Goal: Contribute content: Contribute content

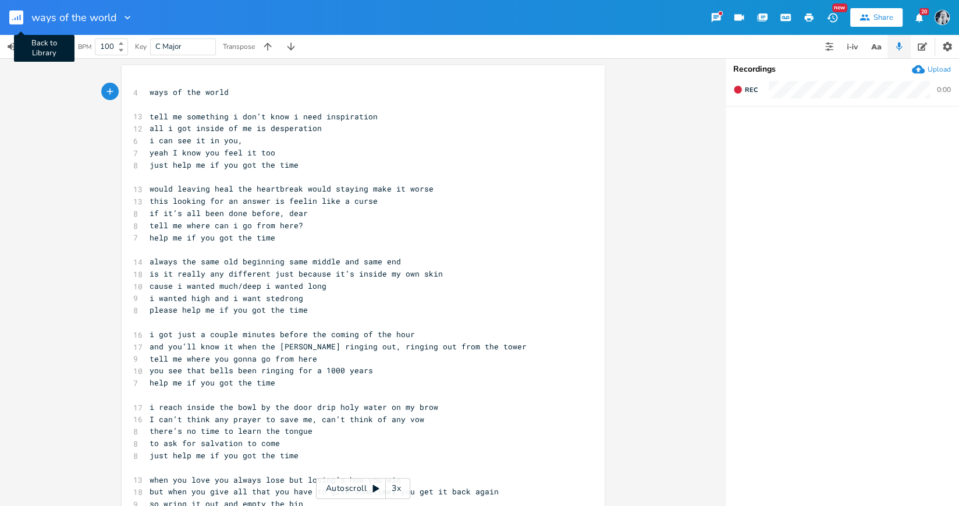
click at [16, 20] on rect "button" at bounding box center [16, 17] width 14 height 14
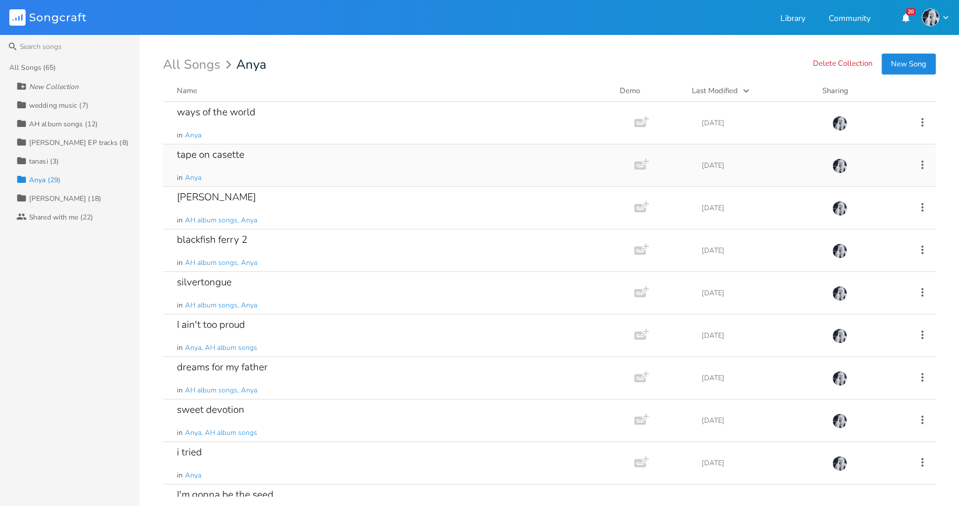
click at [238, 161] on div "tape on casette in Anya" at bounding box center [396, 165] width 439 height 42
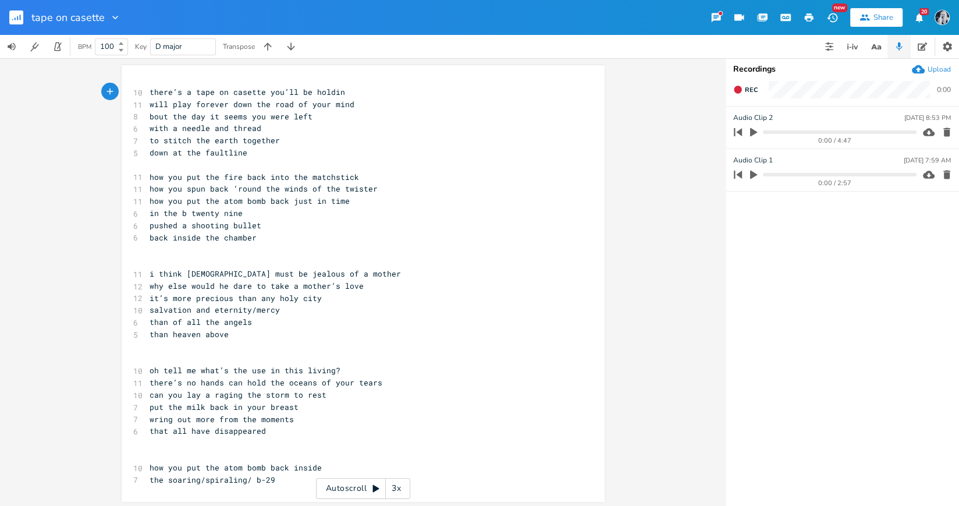
click at [161, 179] on span "how you put the fire back into the matchstick" at bounding box center [254, 177] width 209 height 10
type textarea "on the tape"
click at [318, 177] on span "on the tape you put the fire back into the matchstick" at bounding box center [273, 177] width 247 height 10
click at [237, 144] on span "to stitch the earth together" at bounding box center [215, 140] width 130 height 10
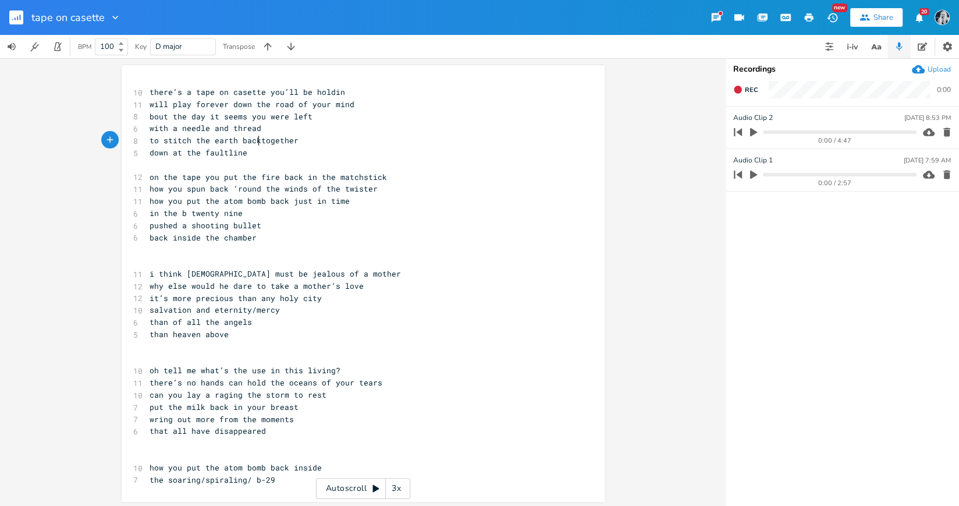
type textarea "back"
type textarea "how"
drag, startPoint x: 166, startPoint y: 191, endPoint x: 141, endPoint y: 191, distance: 24.4
click at [141, 191] on div "how x 10 there’s a tape on casette you’ll be holdin 11 will play forever down t…" at bounding box center [363, 283] width 483 height 436
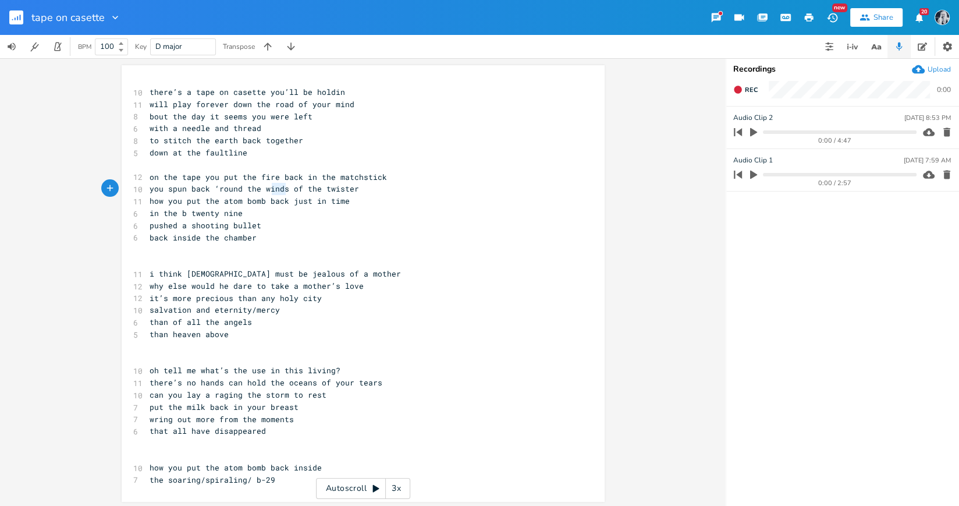
type textarea "winds"
drag, startPoint x: 282, startPoint y: 192, endPoint x: 258, endPoint y: 192, distance: 23.9
click at [258, 192] on span "you spun back ‘round the winds of the twister" at bounding box center [254, 188] width 209 height 10
click at [186, 189] on span "you spun back ‘round the of the twister" at bounding box center [243, 188] width 186 height 10
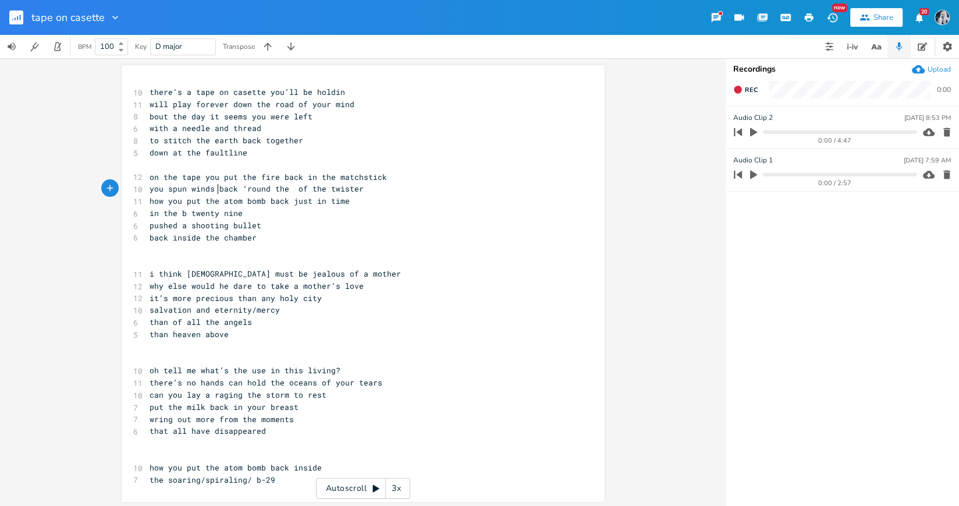
click at [300, 191] on span "you spun winds back ‘round the of the twister" at bounding box center [257, 188] width 214 height 10
type textarea "in"
click at [187, 190] on span "you spun winds back ‘round in the twister" at bounding box center [245, 188] width 191 height 10
type textarea "the"
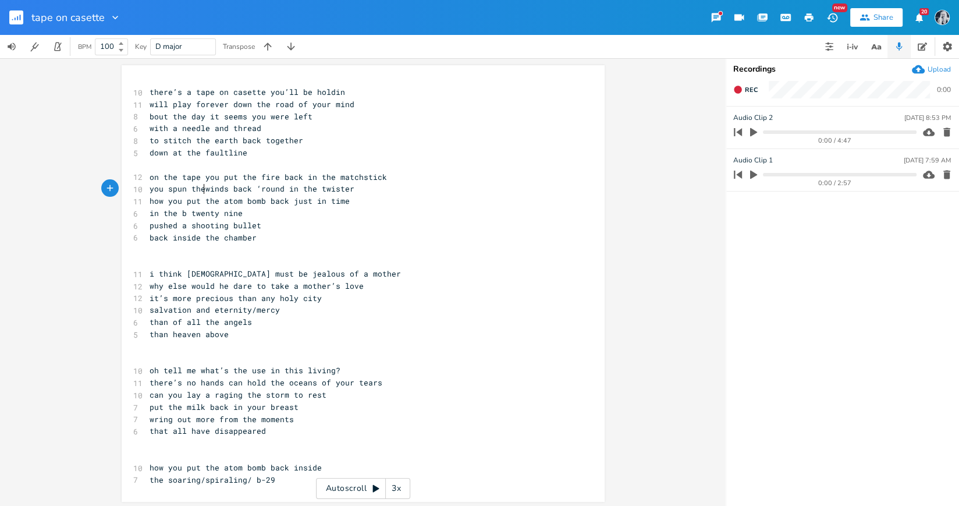
scroll to position [0, 12]
click at [166, 203] on span "how you put the atom bomb back just in time" at bounding box center [250, 201] width 200 height 10
click at [249, 312] on span "salvation and eternity/mercy" at bounding box center [215, 309] width 130 height 10
click at [150, 325] on span "than of all the angels" at bounding box center [201, 322] width 102 height 10
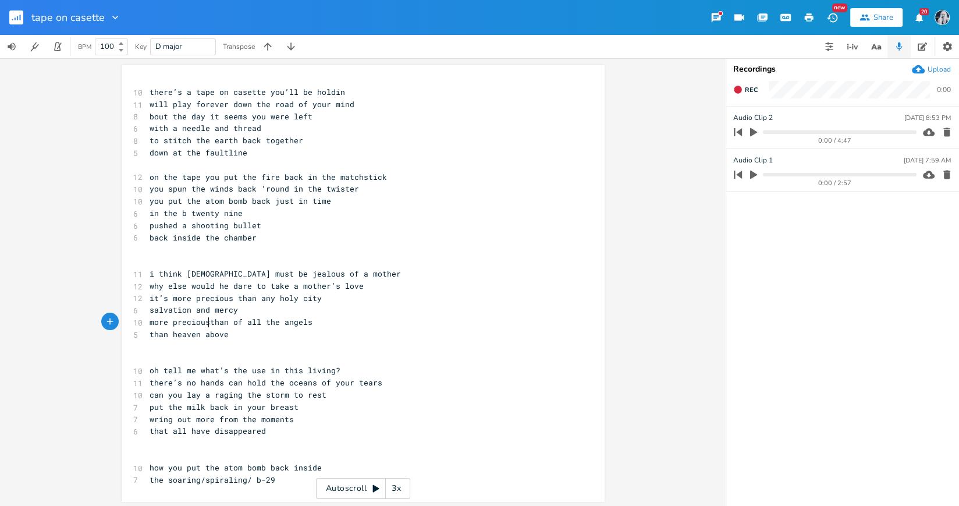
type textarea "more precious"
click at [265, 324] on span "more precious than of all the angels" at bounding box center [234, 322] width 168 height 10
type textarea "f all"
drag, startPoint x: 265, startPoint y: 324, endPoint x: 236, endPoint y: 324, distance: 29.1
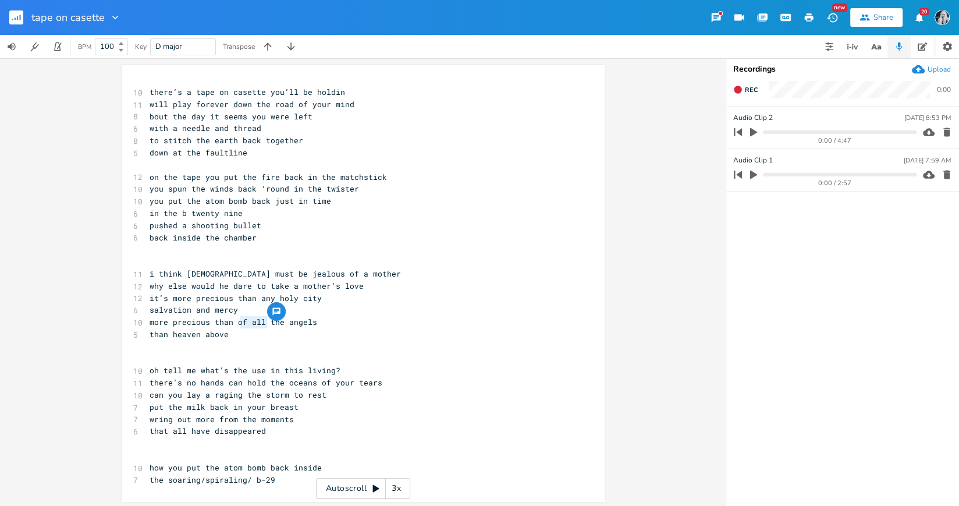
click at [236, 324] on span "more precious than of all the angels" at bounding box center [234, 322] width 168 height 10
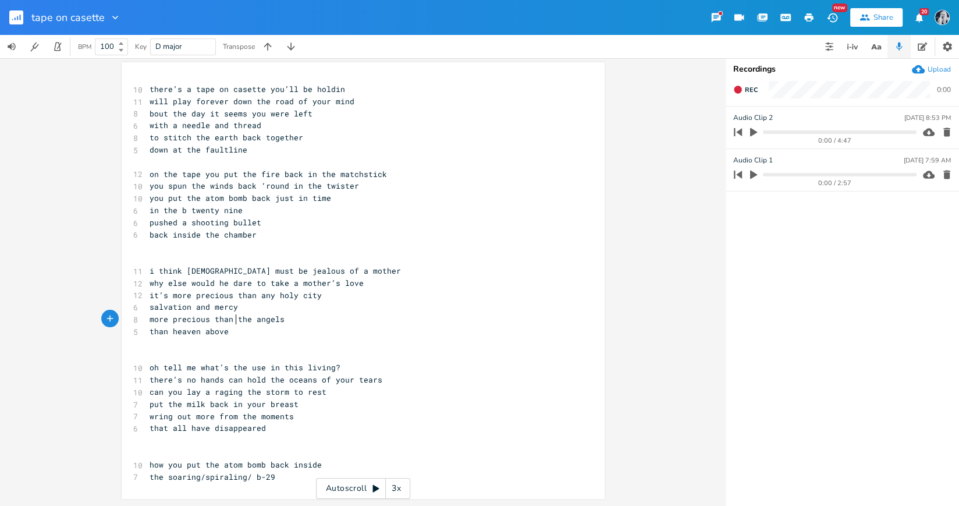
scroll to position [0, 0]
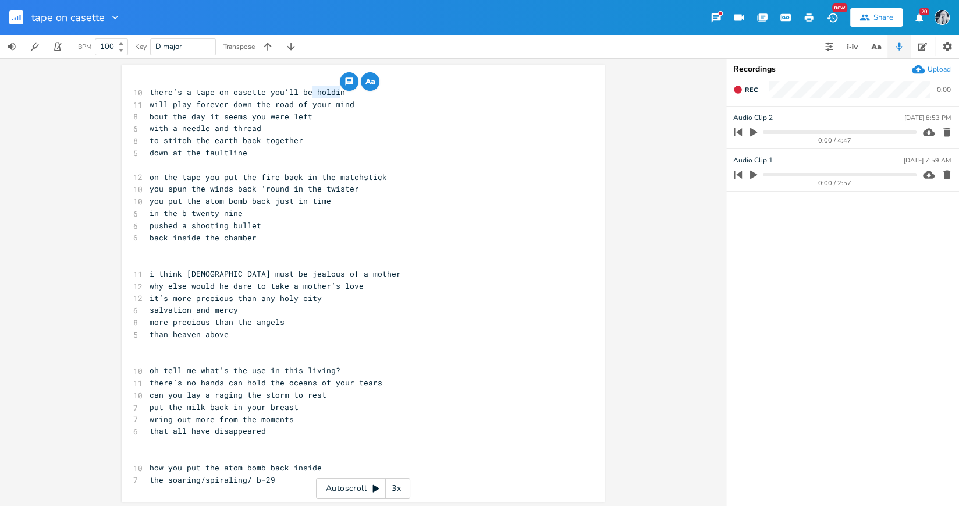
drag, startPoint x: 339, startPoint y: 93, endPoint x: 309, endPoint y: 94, distance: 30.3
click at [309, 94] on pre "there’s a tape on casette you’ll be holdin" at bounding box center [357, 92] width 420 height 12
type textarea "playo"
type textarea "ing"
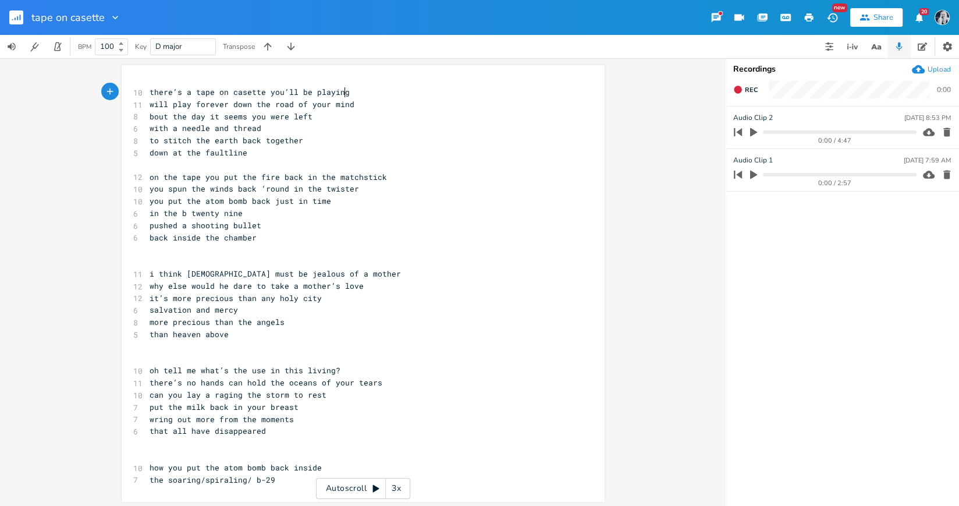
scroll to position [0, 9]
type textarea "will play"
drag, startPoint x: 185, startPoint y: 106, endPoint x: 141, endPoint y: 105, distance: 44.3
click at [141, 105] on div "will play x 10 there’s a tape on casette you’ll be playing 11 will play forever…" at bounding box center [363, 283] width 483 height 436
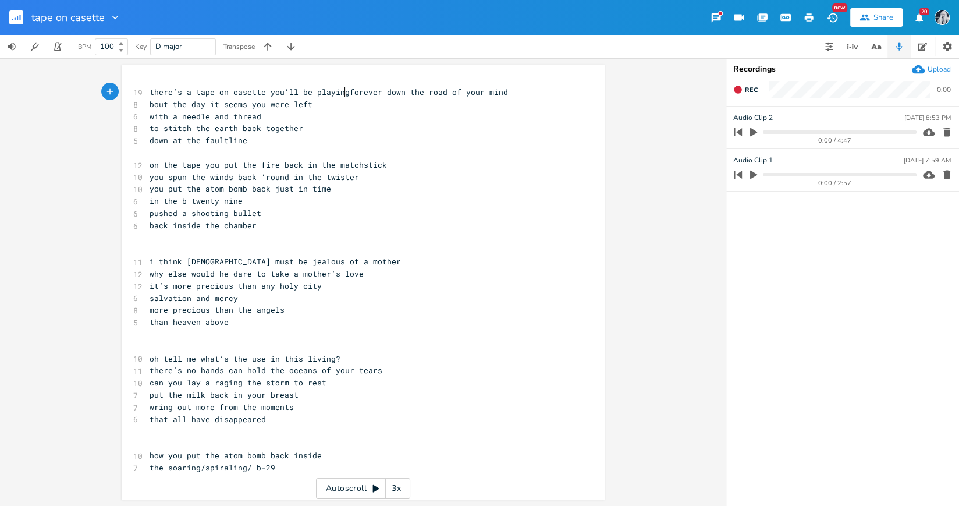
type textarea "will play"
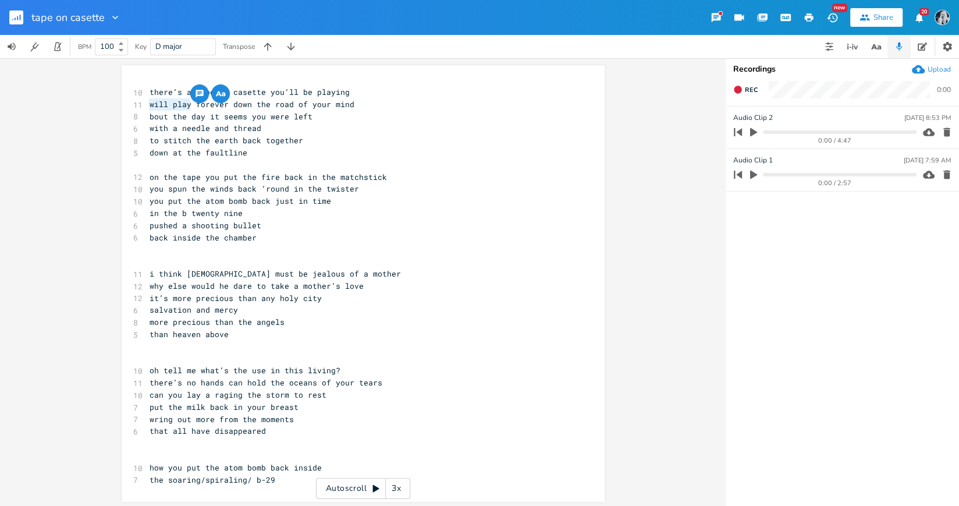
click at [189, 107] on span "will play forever down the road of your mind" at bounding box center [252, 104] width 205 height 10
click at [170, 155] on span "down at the faultline" at bounding box center [199, 152] width 98 height 10
click at [164, 191] on span "you spun the winds back ‘round in the twister" at bounding box center [254, 188] width 209 height 10
drag, startPoint x: 328, startPoint y: 203, endPoint x: 268, endPoint y: 202, distance: 59.9
click at [268, 202] on pre "you put the atom bomb back just in time" at bounding box center [357, 201] width 420 height 12
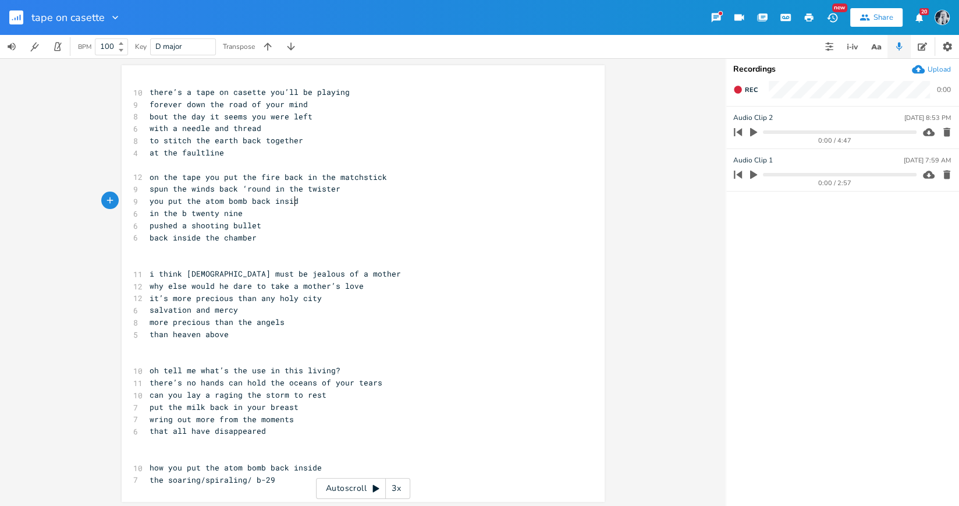
type textarea "inside"
drag, startPoint x: 173, startPoint y: 215, endPoint x: 147, endPoint y: 215, distance: 26.8
click at [150, 215] on span "in the b twenty nine" at bounding box center [196, 213] width 93 height 10
type textarea "a"
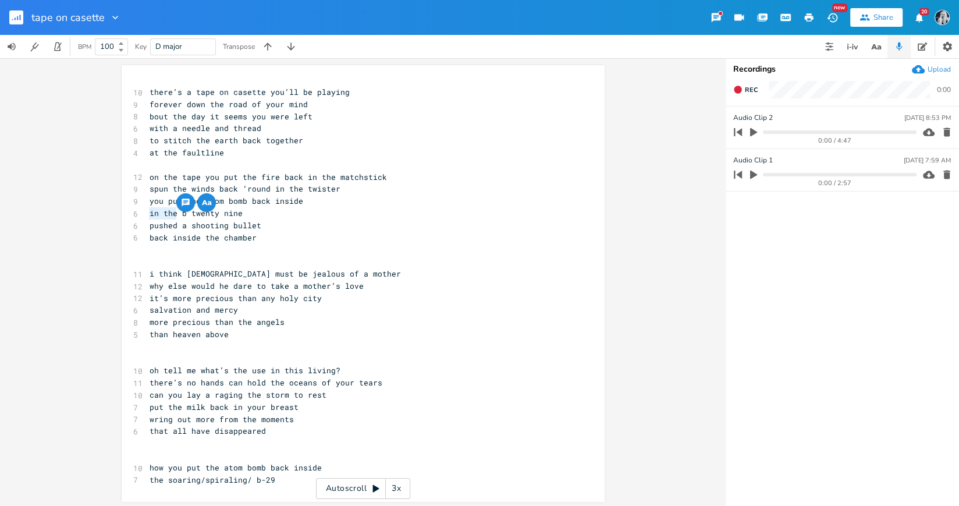
scroll to position [0, 3]
type textarea "the soaring"
drag, startPoint x: 223, startPoint y: 227, endPoint x: 188, endPoint y: 227, distance: 35.5
click at [188, 227] on span "pushed a shooting bullet" at bounding box center [206, 225] width 112 height 10
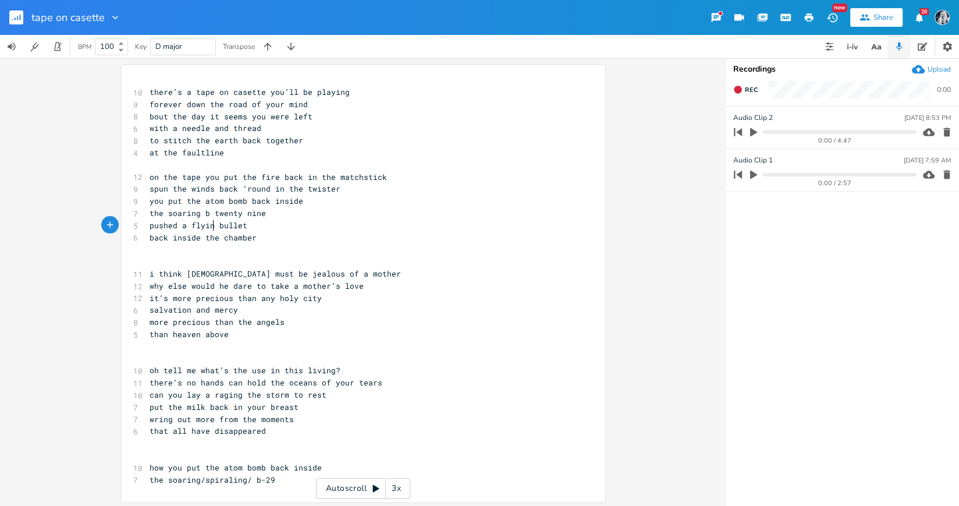
type textarea "flying"
type textarea "twister"
drag, startPoint x: 332, startPoint y: 190, endPoint x: 301, endPoint y: 189, distance: 30.3
click at [301, 189] on span "spun the winds back ‘round in the twister" at bounding box center [245, 188] width 191 height 10
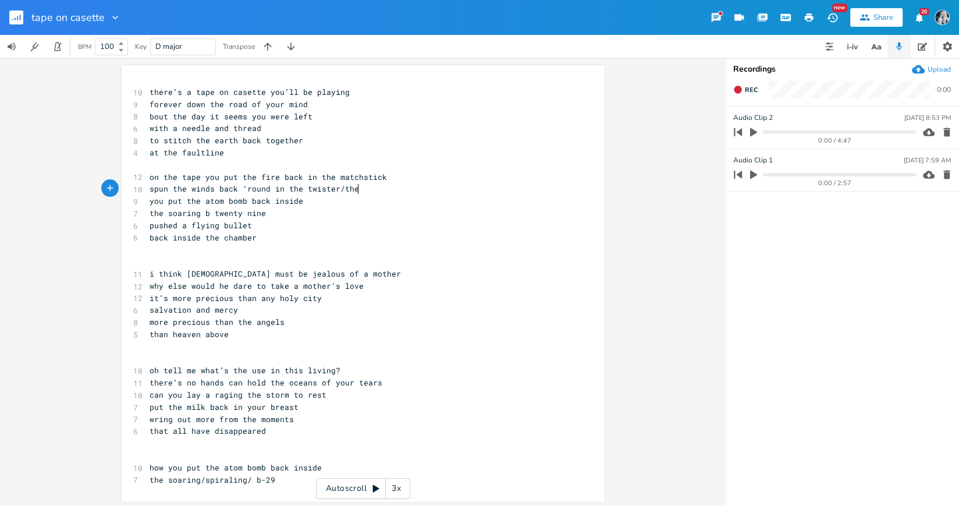
scroll to position [0, 15]
type textarea "/the hui"
type textarea "r"
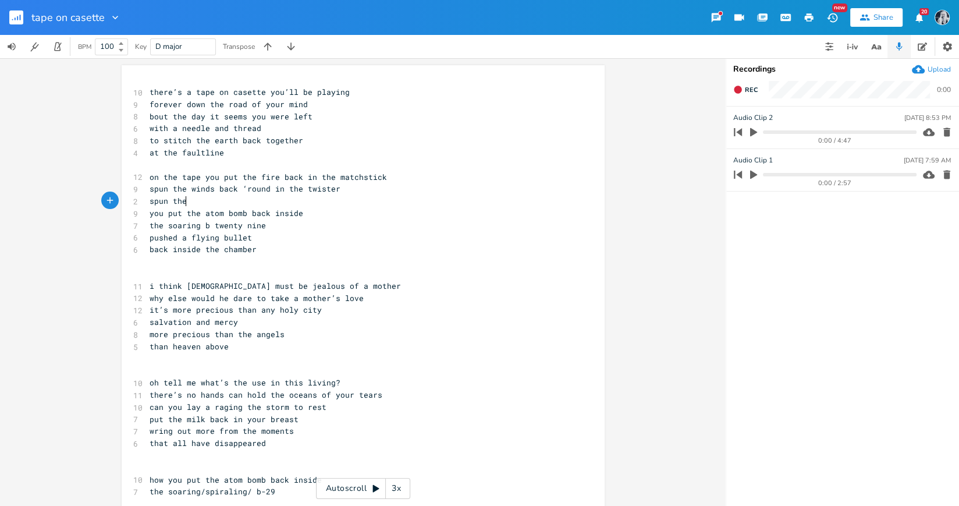
scroll to position [0, 31]
type textarea "spun the"
type textarea "unwound the arms of the hurricane"
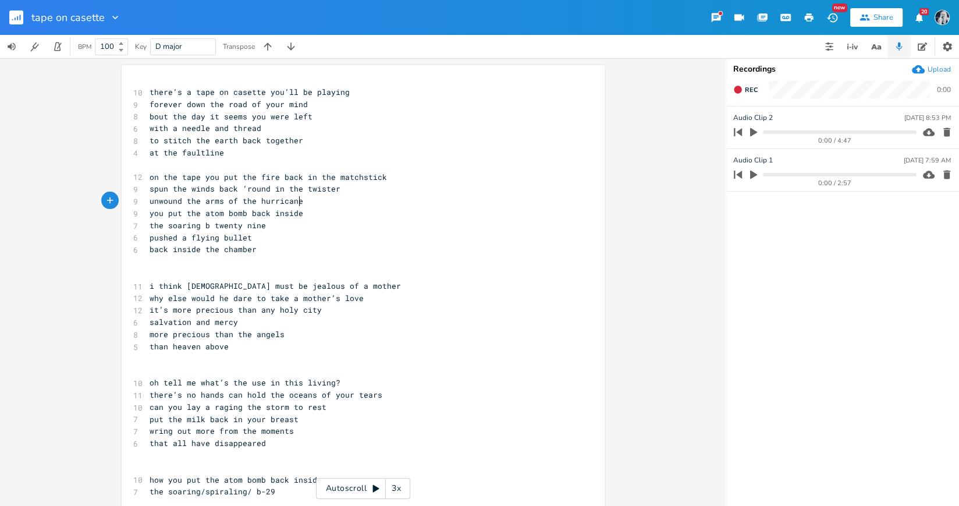
click at [218, 203] on span "unwound the arms of the hurricane" at bounding box center [227, 201] width 154 height 10
type textarea "\"
type textarea "wind"
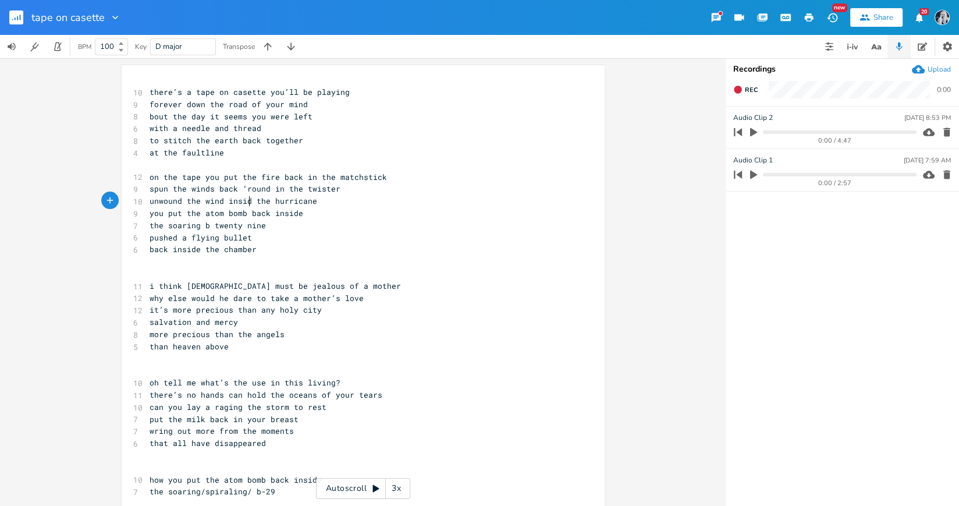
type textarea "inside"
click at [218, 201] on span "unwound the wind inside the hurricane" at bounding box center [236, 201] width 172 height 10
type textarea "s"
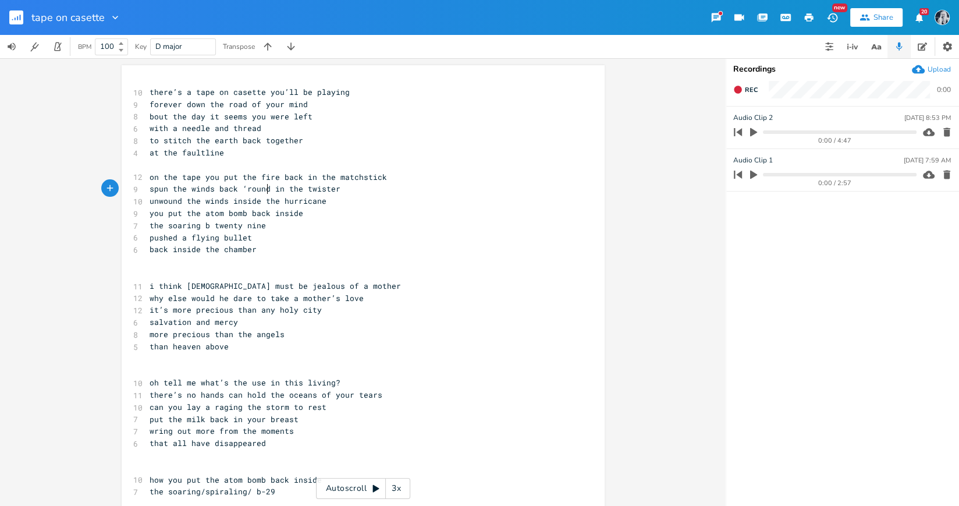
click at [264, 188] on span "spun the winds back ‘round in the twister" at bounding box center [245, 188] width 191 height 10
type textarea "spun the winds back ‘round"
drag, startPoint x: 264, startPoint y: 190, endPoint x: 148, endPoint y: 192, distance: 115.8
click at [150, 191] on span "spun the winds back ‘round in the twister" at bounding box center [245, 188] width 191 height 10
click at [331, 202] on pre "unwound the winds inside the hurricane" at bounding box center [357, 201] width 420 height 12
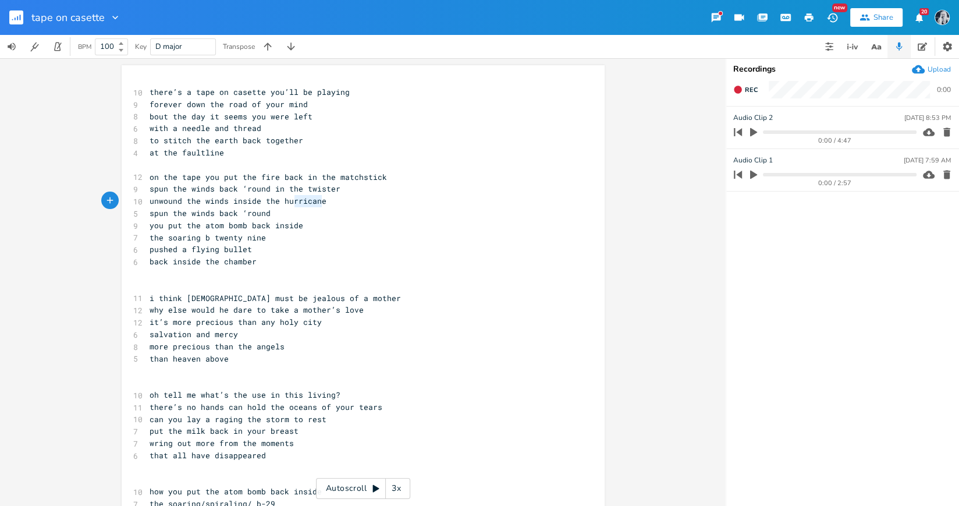
type textarea "the hurricane"
drag, startPoint x: 318, startPoint y: 204, endPoint x: 259, endPoint y: 205, distance: 59.4
click at [259, 205] on pre "unwound the winds inside the hurricane" at bounding box center [357, 201] width 420 height 12
click at [268, 215] on pre "spun the winds back ‘round" at bounding box center [357, 213] width 420 height 12
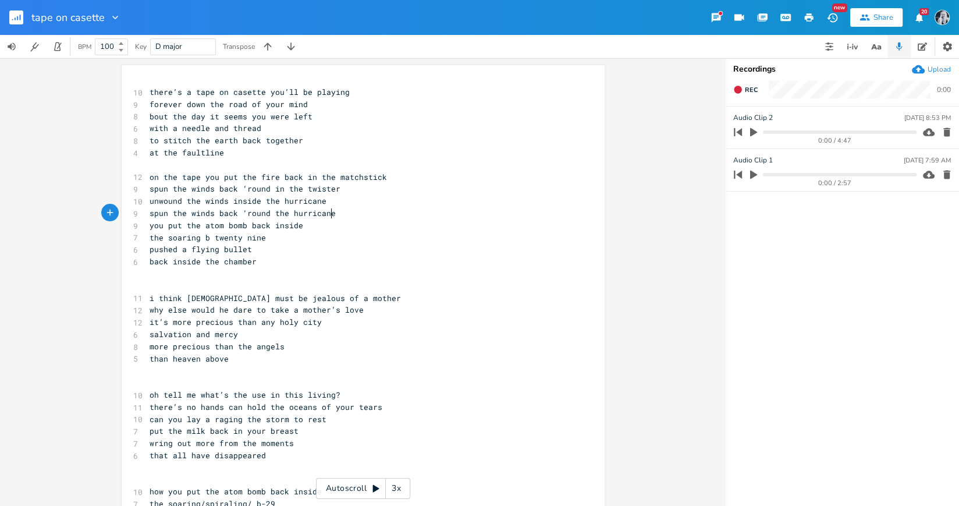
click at [353, 251] on pre "pushed a flying bullet" at bounding box center [357, 249] width 420 height 12
click at [241, 212] on span "spun the winds back ‘round the hurricane" at bounding box center [243, 213] width 186 height 10
type textarea "a"
click at [245, 313] on span "why else would he dare to take a mother’s love" at bounding box center [257, 309] width 214 height 10
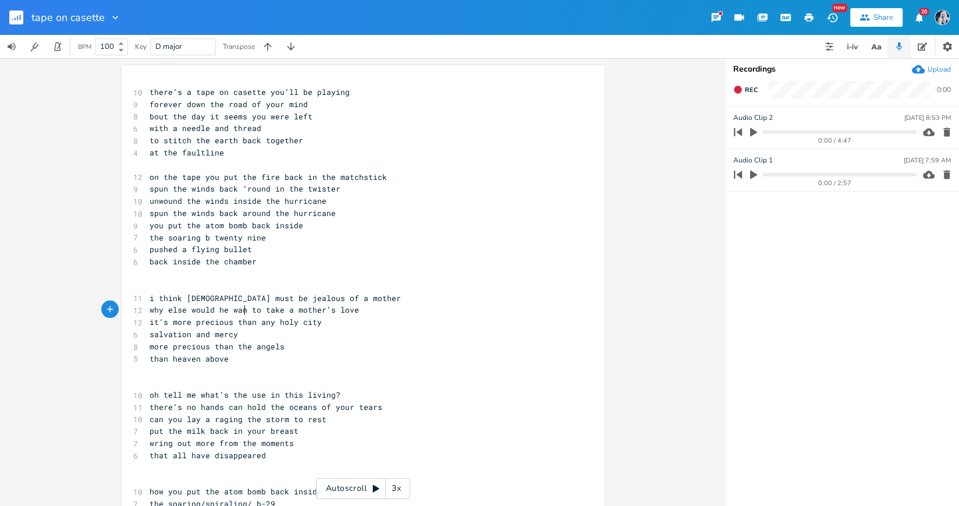
type textarea "want"
click at [340, 346] on pre "more precious than the angels" at bounding box center [357, 346] width 420 height 12
drag, startPoint x: 282, startPoint y: 312, endPoint x: 264, endPoint y: 314, distance: 18.1
click at [264, 314] on span "why else would he want to take a mother’s love" at bounding box center [257, 309] width 214 height 10
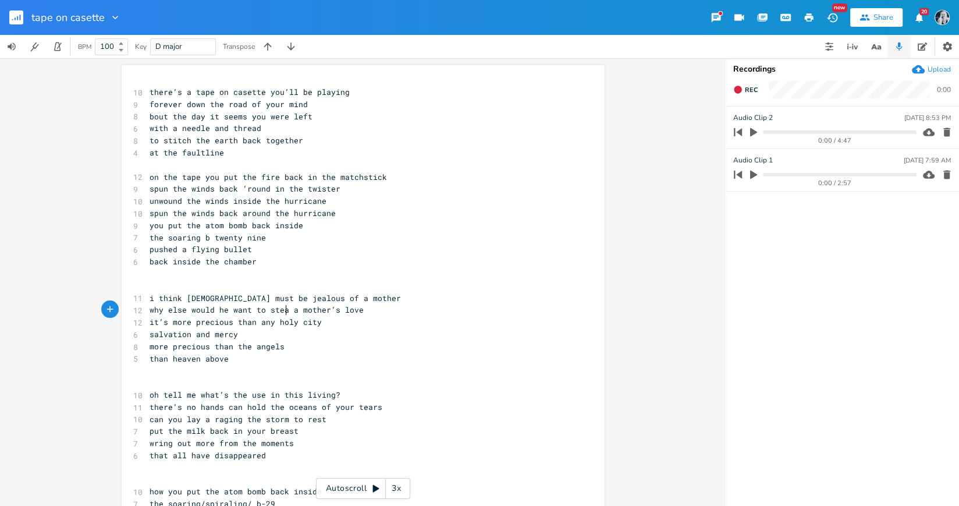
type textarea "steal"
click at [310, 360] on pre "than heaven above" at bounding box center [357, 359] width 420 height 12
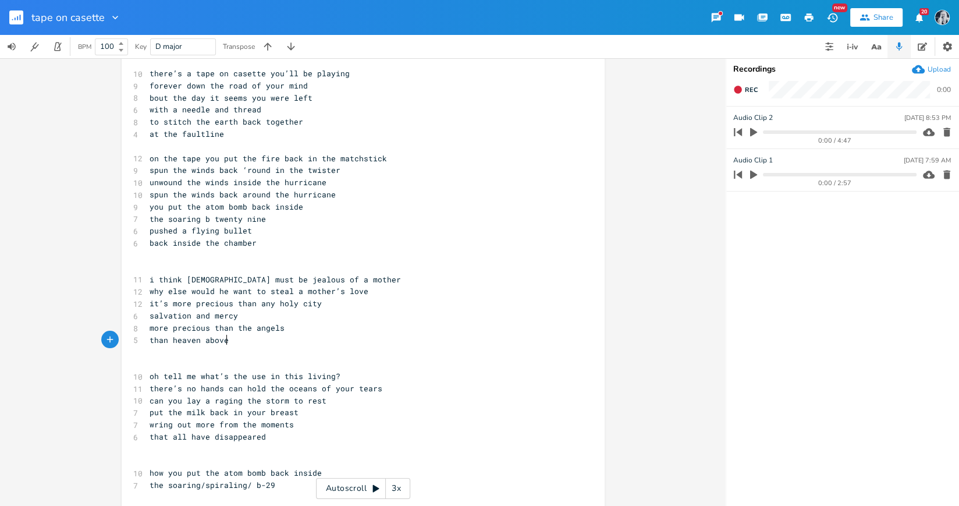
scroll to position [27, 0]
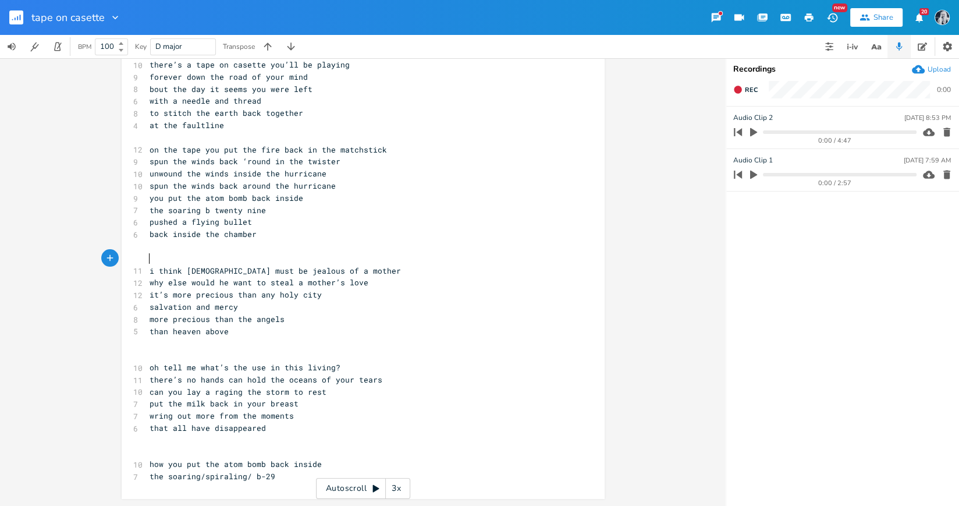
click at [175, 253] on pre "​" at bounding box center [357, 259] width 420 height 12
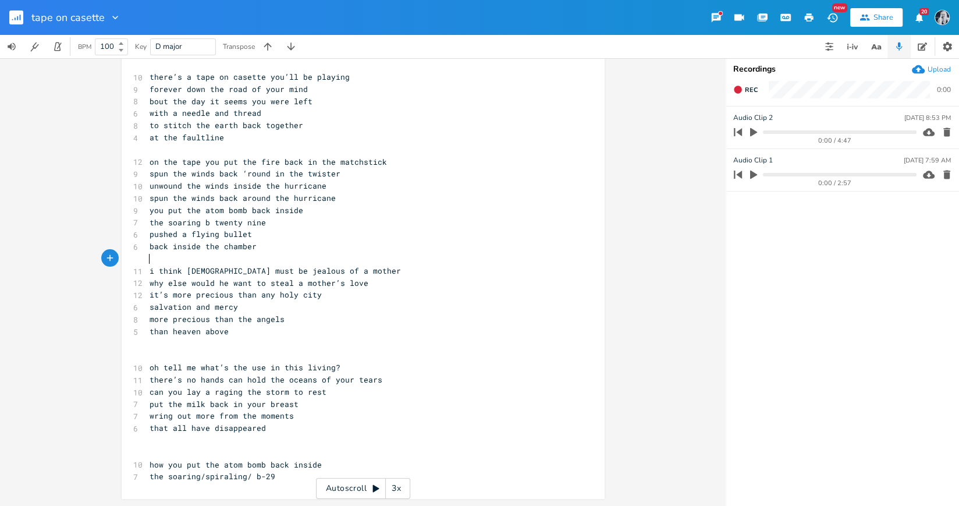
scroll to position [15, 0]
click at [155, 350] on pre "​" at bounding box center [357, 355] width 420 height 12
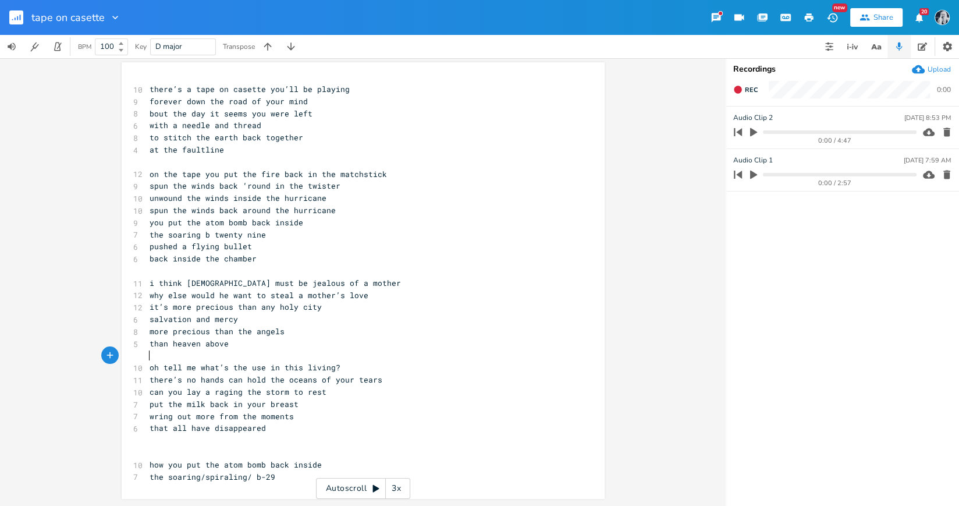
scroll to position [3, 0]
click at [271, 369] on span "oh tell me what’s the use in this living?" at bounding box center [245, 367] width 191 height 10
type textarea "all"
click at [400, 372] on pre "oh tell me what’s the use in all this living?" at bounding box center [357, 367] width 420 height 12
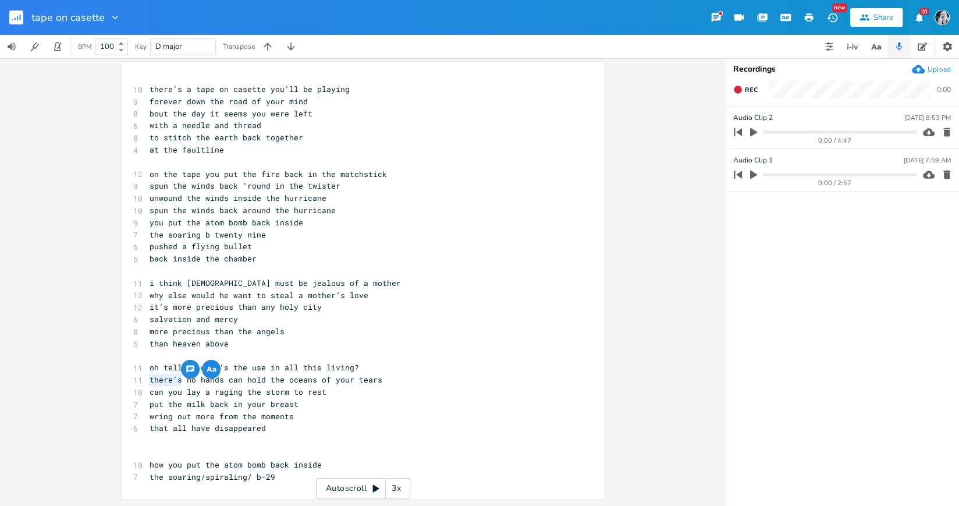
drag, startPoint x: 179, startPoint y: 382, endPoint x: 145, endPoint y: 383, distance: 33.8
click at [147, 383] on pre "there’s no hands can hold the oceans of your tears" at bounding box center [357, 380] width 420 height 12
type textarea "when"
click at [385, 410] on pre "wring out more from the moments" at bounding box center [357, 416] width 420 height 12
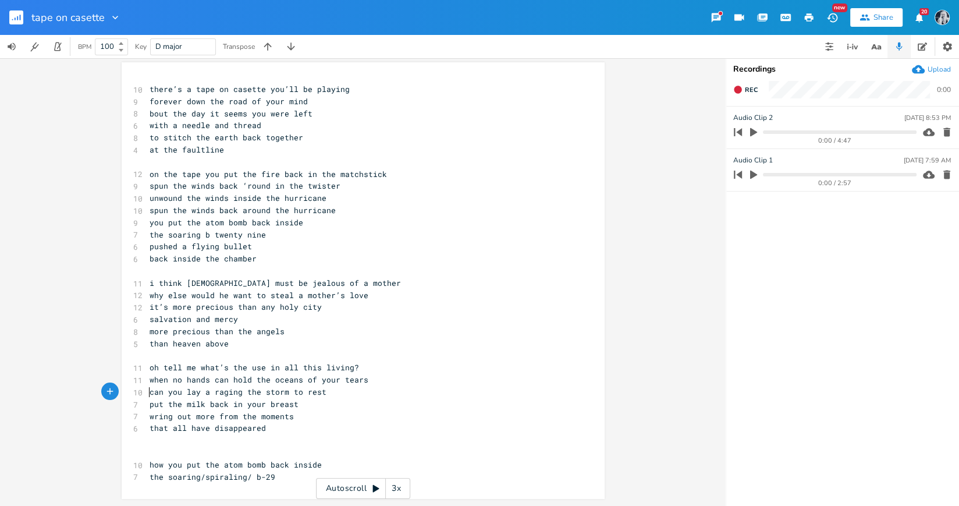
click at [150, 393] on span "can you lay a raging the storm to rest" at bounding box center [238, 391] width 177 height 10
type textarea "how"
click at [273, 393] on span "how can you lay a raging the storm to rest" at bounding box center [248, 391] width 196 height 10
click at [211, 417] on span "wring out more from the moments" at bounding box center [222, 416] width 144 height 10
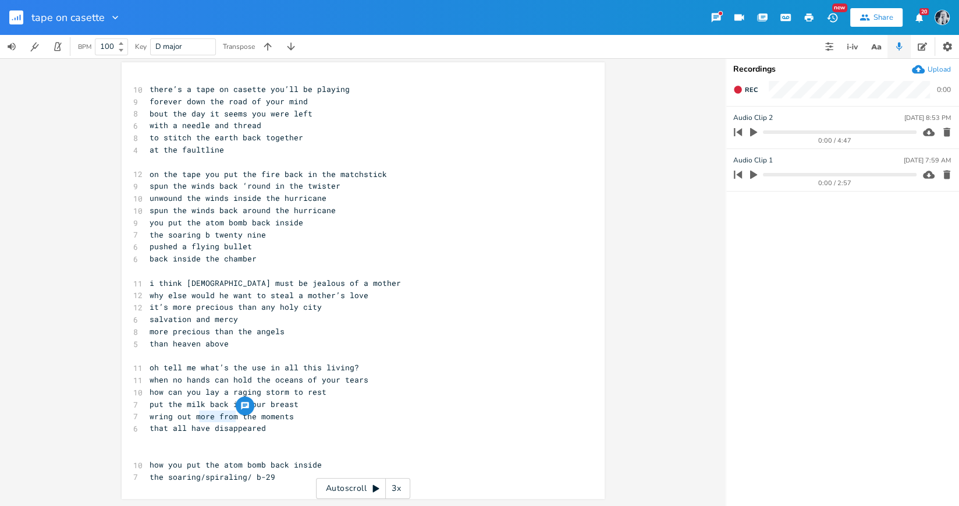
type textarea "more from"
drag, startPoint x: 234, startPoint y: 417, endPoint x: 193, endPoint y: 419, distance: 40.8
click at [190, 419] on span "wring out more from the moments" at bounding box center [222, 416] width 144 height 10
type textarea "more from"
click at [377, 413] on pre "wring out more from the moments" at bounding box center [357, 416] width 420 height 12
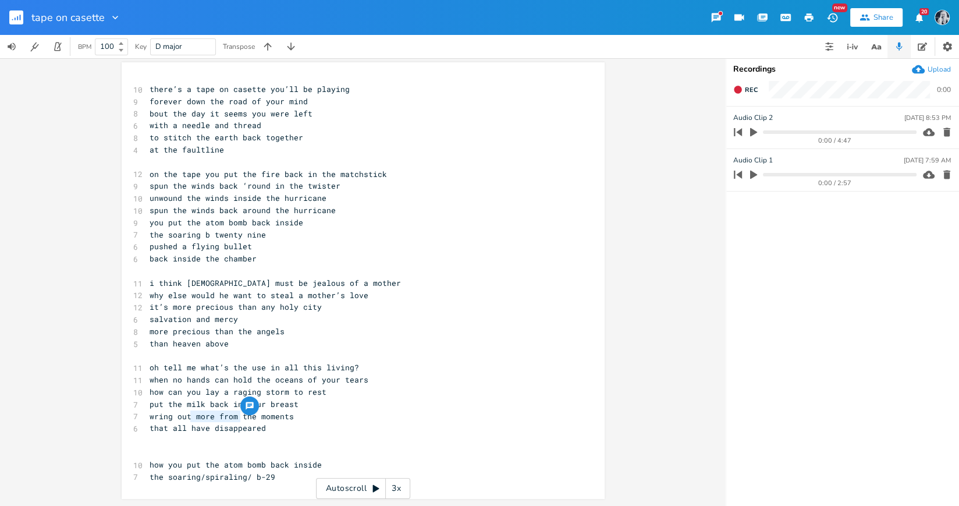
type textarea "more from"
drag, startPoint x: 237, startPoint y: 418, endPoint x: 191, endPoint y: 418, distance: 46.6
click at [191, 418] on span "wring out more from the moments" at bounding box center [222, 416] width 144 height 10
type textarea "more from"
click at [318, 415] on pre "wring out more from the moments" at bounding box center [357, 416] width 420 height 12
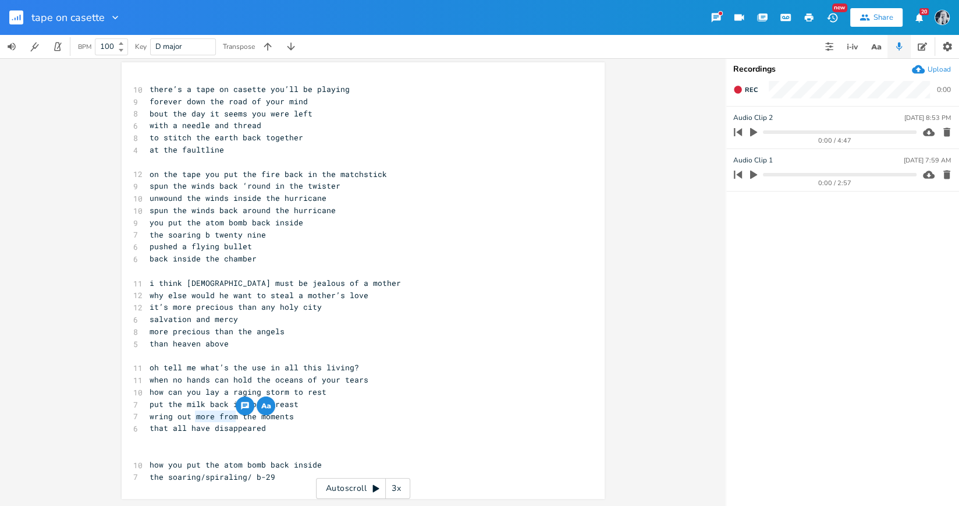
drag, startPoint x: 232, startPoint y: 417, endPoint x: 190, endPoint y: 418, distance: 42.5
click at [190, 418] on span "wring out more from the moments" at bounding box center [222, 416] width 144 height 10
type textarea "something from"
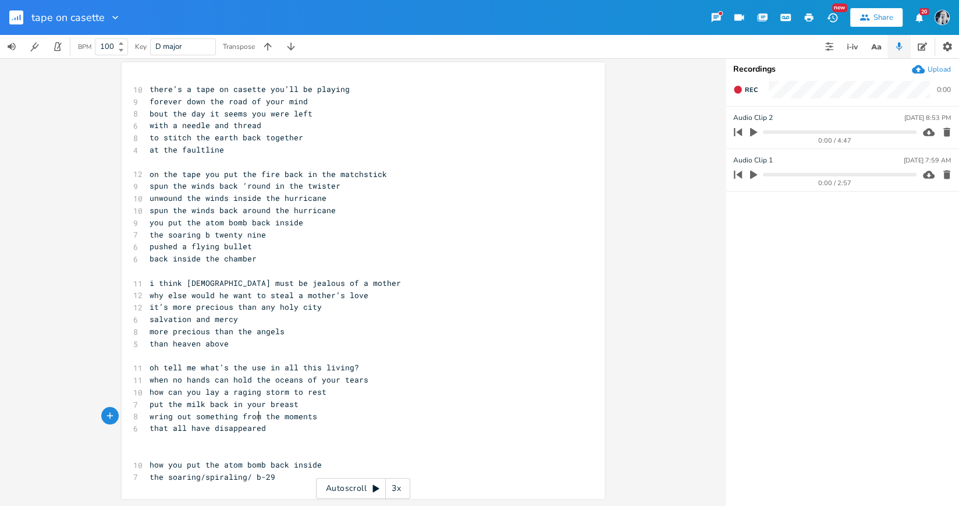
click at [182, 429] on span "that all have disappeared" at bounding box center [208, 427] width 116 height 10
drag, startPoint x: 207, startPoint y: 431, endPoint x: 167, endPoint y: 432, distance: 39.6
click at [167, 432] on span "that all have disappeared" at bounding box center [208, 427] width 116 height 10
type textarea "all have"
click at [184, 429] on span "that all have disappeared" at bounding box center [208, 427] width 116 height 10
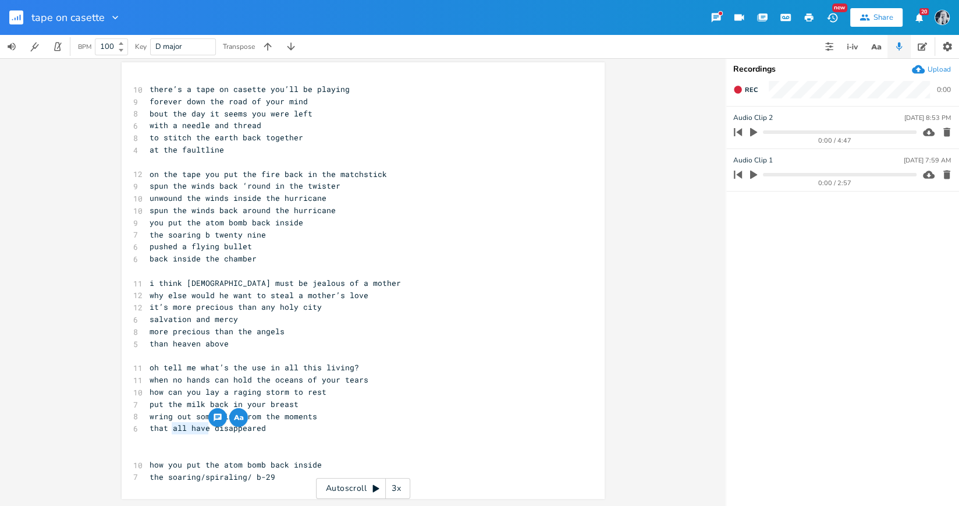
scroll to position [0, 0]
click at [283, 434] on pre "​" at bounding box center [357, 440] width 420 height 12
drag, startPoint x: 196, startPoint y: 259, endPoint x: 178, endPoint y: 264, distance: 18.1
click at [178, 264] on pre "back inside the chamber" at bounding box center [357, 259] width 420 height 12
type textarea "to"
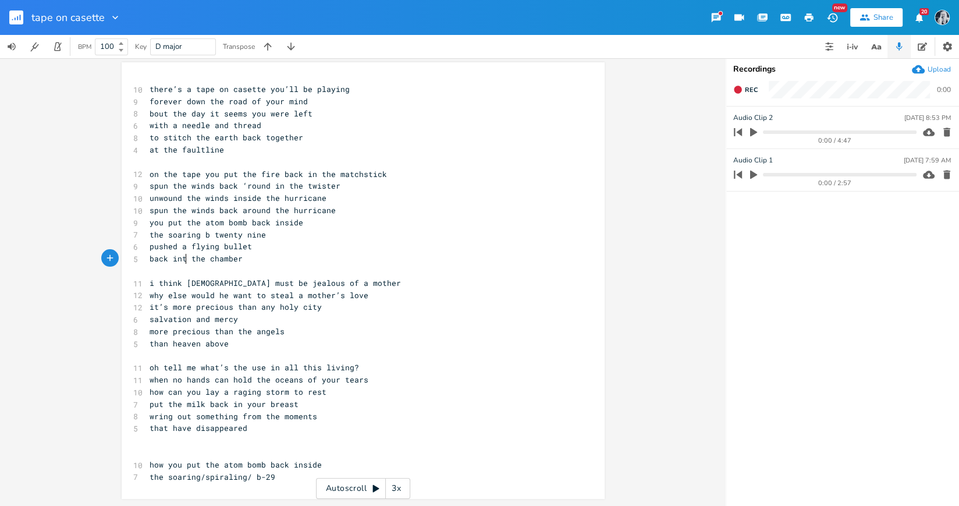
scroll to position [0, 6]
click at [274, 269] on pre "​" at bounding box center [357, 271] width 420 height 12
